Goal: Use online tool/utility: Utilize a website feature to perform a specific function

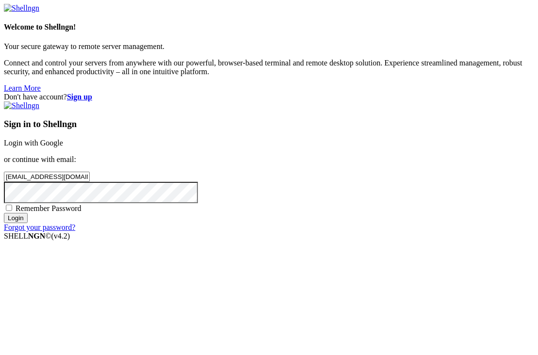
click at [28, 223] on input "Login" at bounding box center [16, 218] width 24 height 10
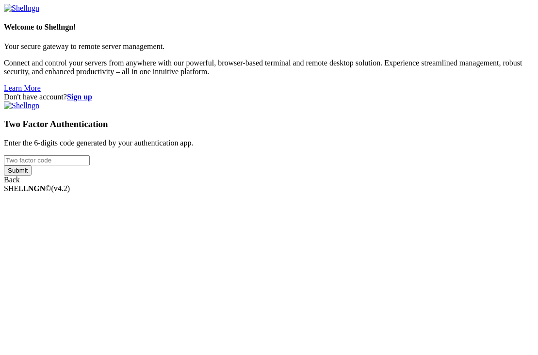
click at [90, 166] on input "number" at bounding box center [47, 160] width 86 height 10
type input "130341"
click at [32, 176] on input "Submit" at bounding box center [18, 171] width 28 height 10
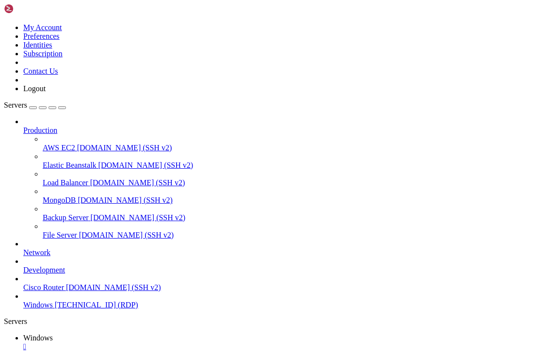
click at [62, 108] on icon "button" at bounding box center [62, 108] width 0 height 0
